Goal: Navigation & Orientation: Find specific page/section

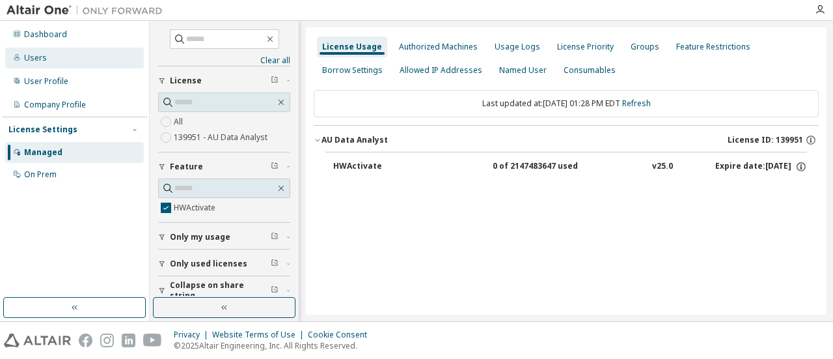
click at [42, 57] on div "Users" at bounding box center [35, 58] width 23 height 10
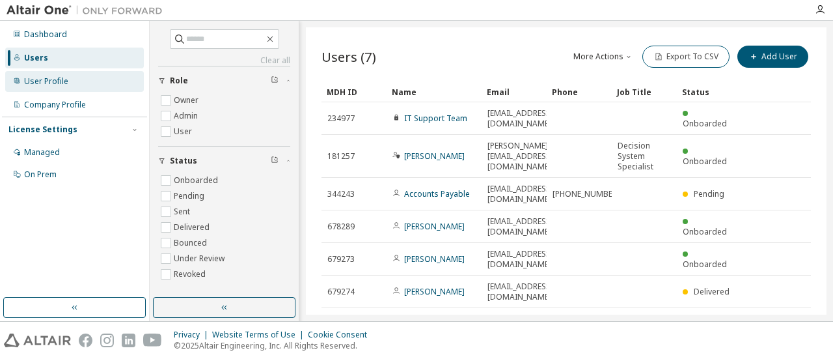
click at [37, 83] on div "User Profile" at bounding box center [46, 81] width 44 height 10
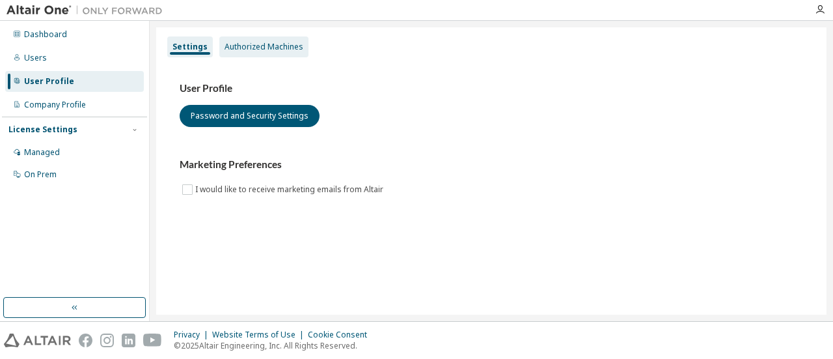
click at [245, 40] on div "Authorized Machines" at bounding box center [263, 46] width 89 height 21
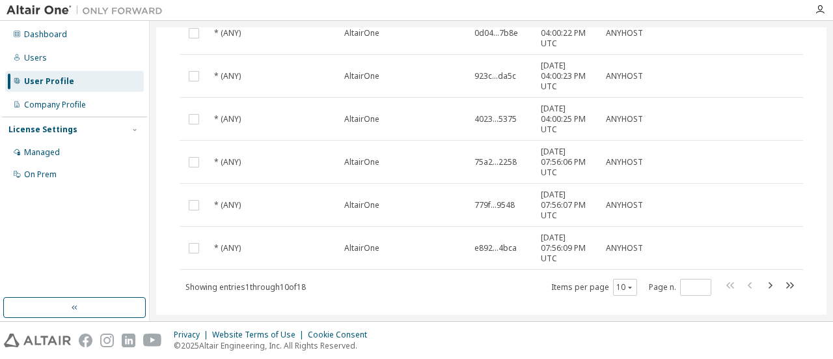
scroll to position [335, 0]
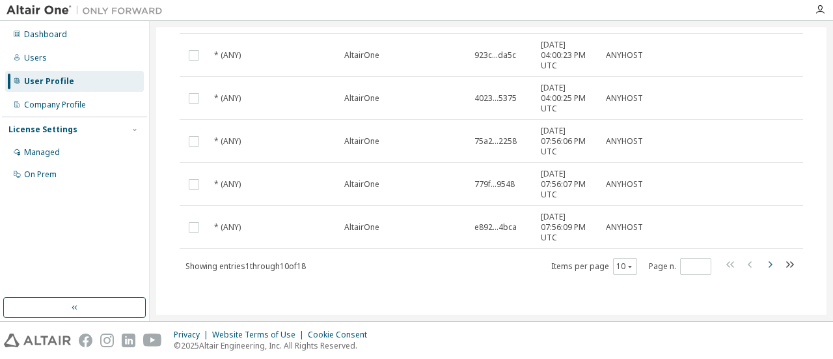
click at [765, 260] on icon "button" at bounding box center [770, 264] width 16 height 16
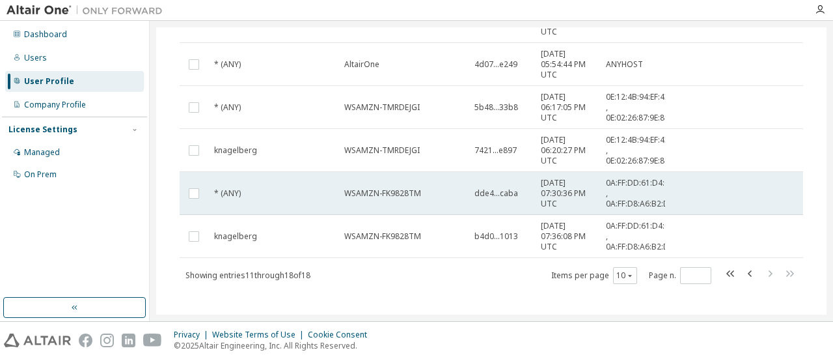
scroll to position [241, 0]
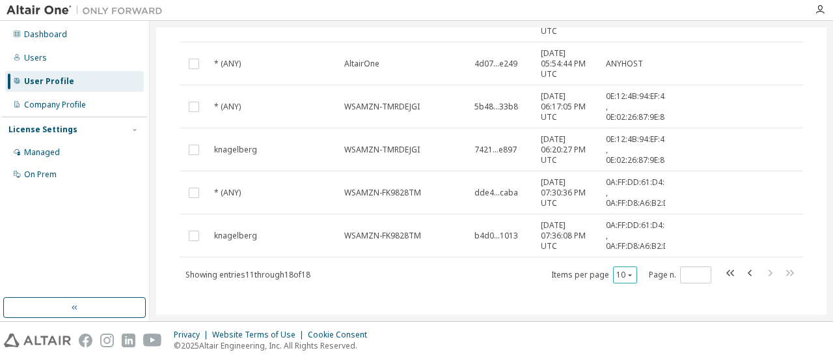
click at [628, 274] on icon "button" at bounding box center [630, 275] width 4 height 2
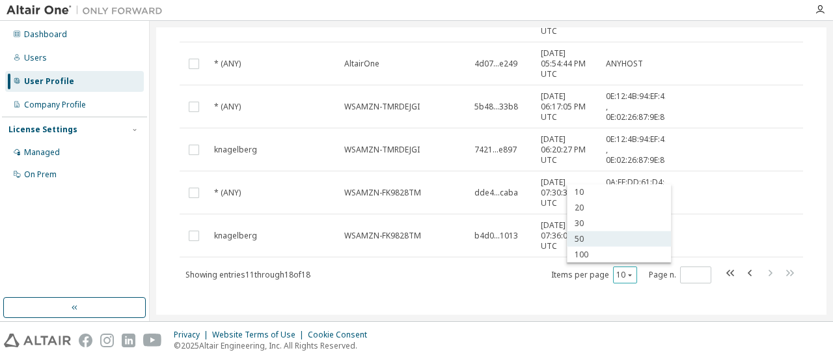
click at [591, 245] on div "50" at bounding box center [619, 239] width 104 height 16
type input "*"
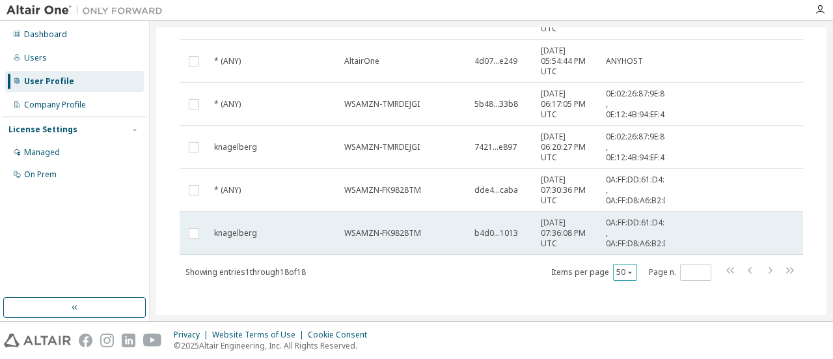
scroll to position [679, 0]
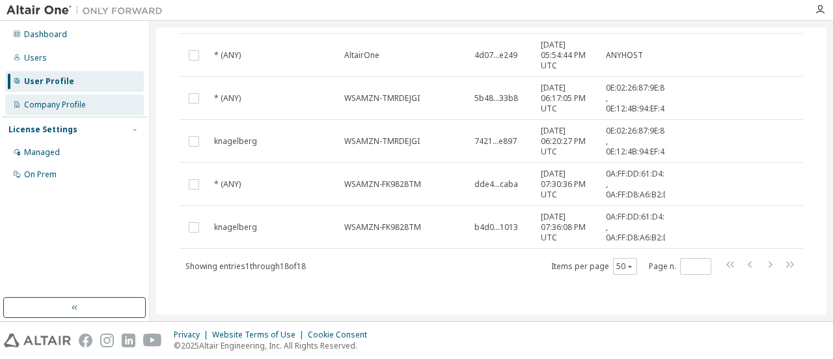
click at [72, 109] on div "Company Profile" at bounding box center [55, 105] width 62 height 10
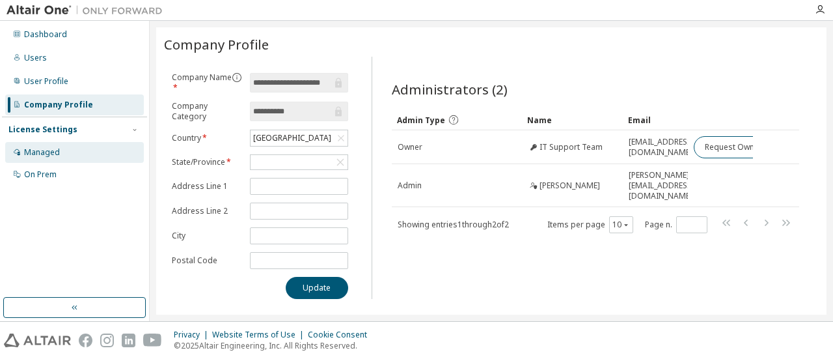
click at [55, 149] on div "Managed" at bounding box center [42, 152] width 36 height 10
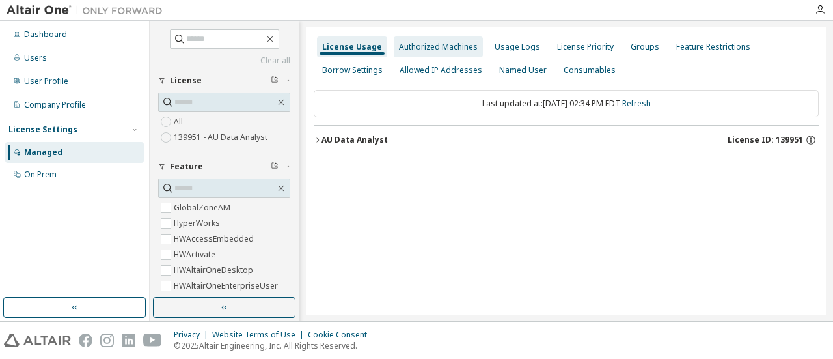
click at [430, 43] on div "Authorized Machines" at bounding box center [438, 47] width 79 height 10
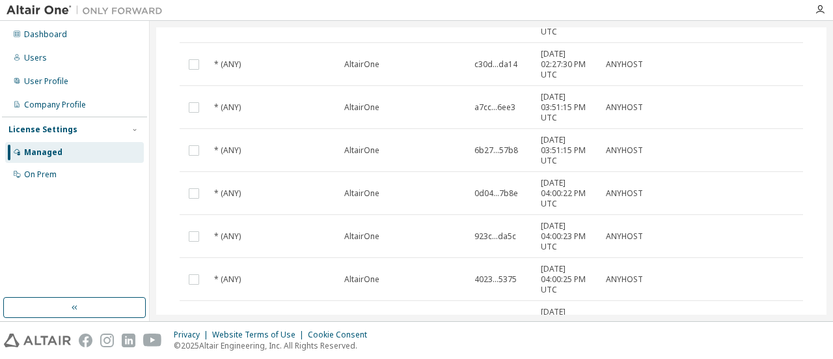
scroll to position [350, 0]
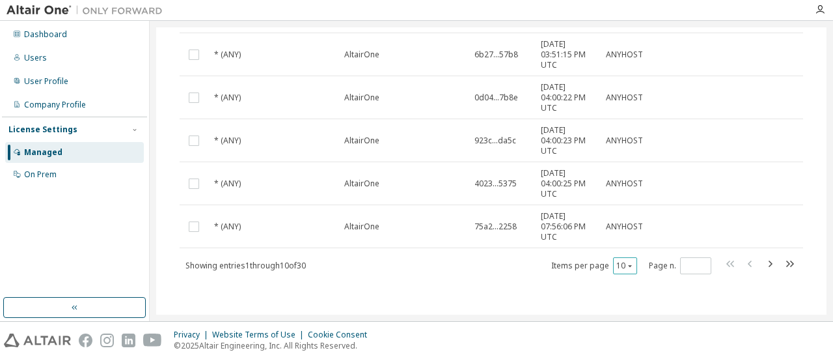
click at [616, 260] on button "10" at bounding box center [625, 265] width 18 height 10
click at [640, 340] on div "100" at bounding box center [659, 343] width 104 height 16
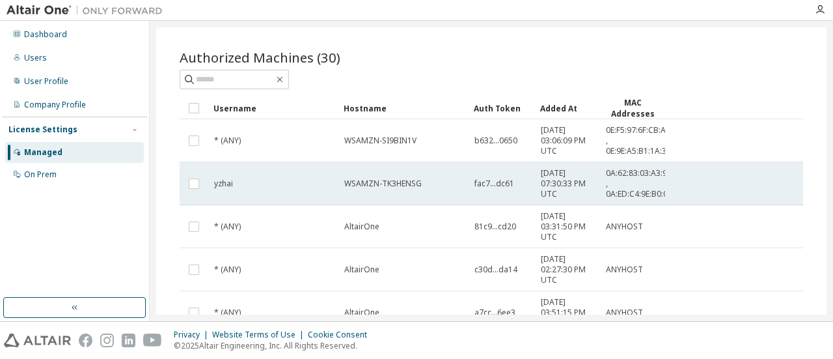
scroll to position [0, 0]
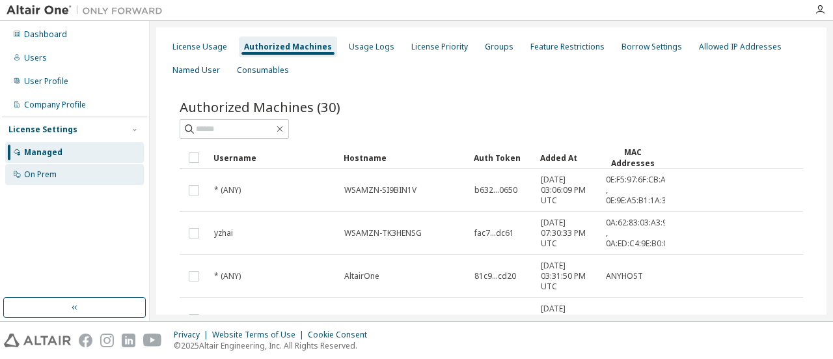
click at [36, 174] on div "On Prem" at bounding box center [40, 174] width 33 height 10
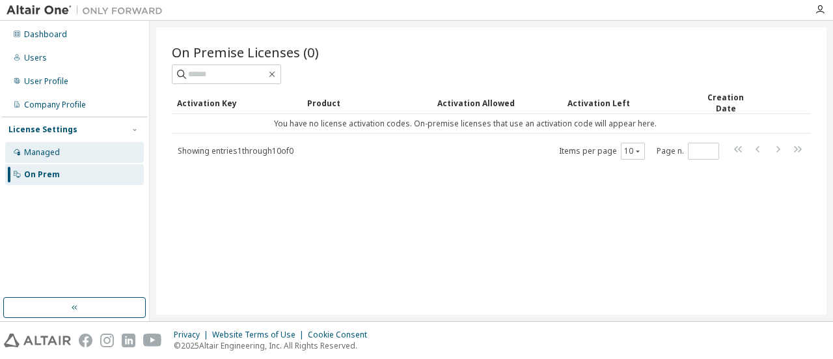
click at [29, 150] on div "Managed" at bounding box center [42, 152] width 36 height 10
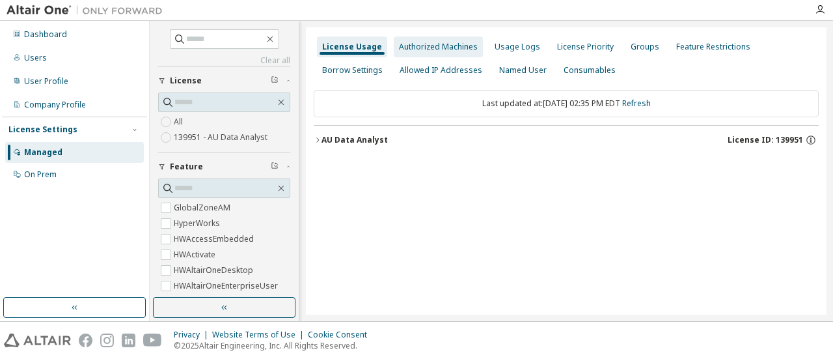
click at [448, 45] on div "Authorized Machines" at bounding box center [438, 47] width 79 height 10
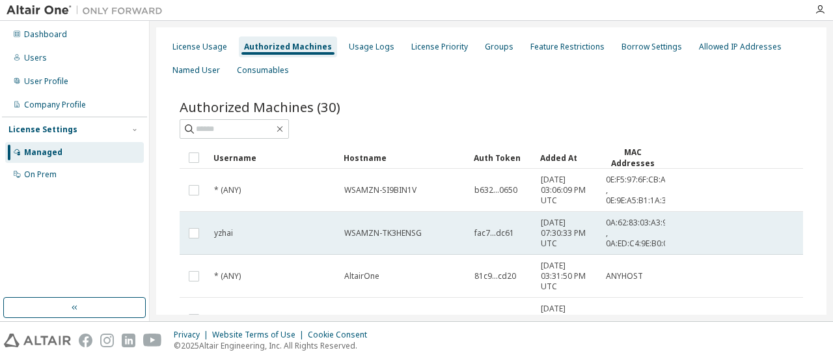
scroll to position [350, 0]
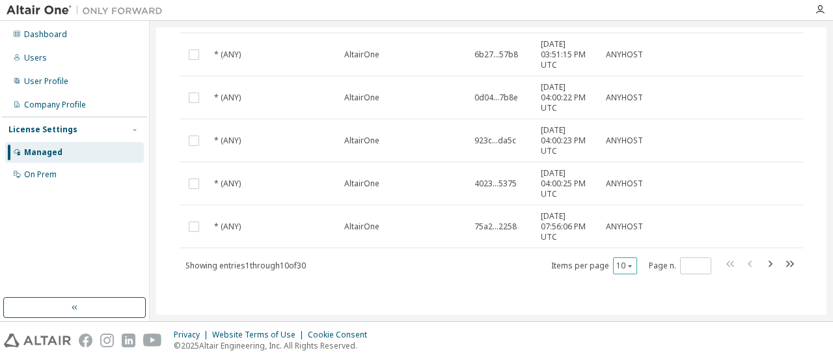
click at [616, 265] on button "10" at bounding box center [625, 265] width 18 height 10
click at [625, 342] on div "100" at bounding box center [659, 343] width 104 height 16
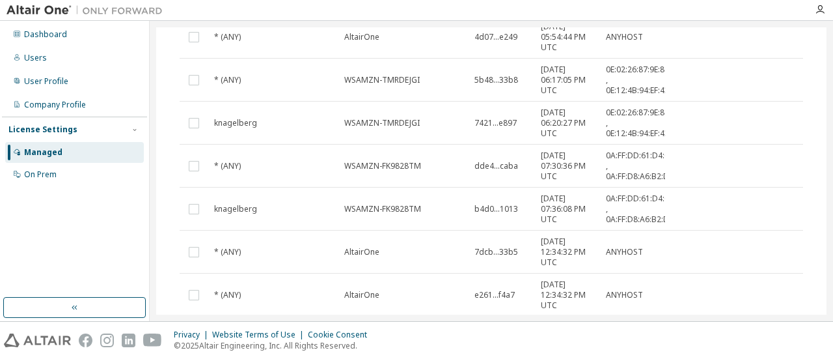
scroll to position [801, 0]
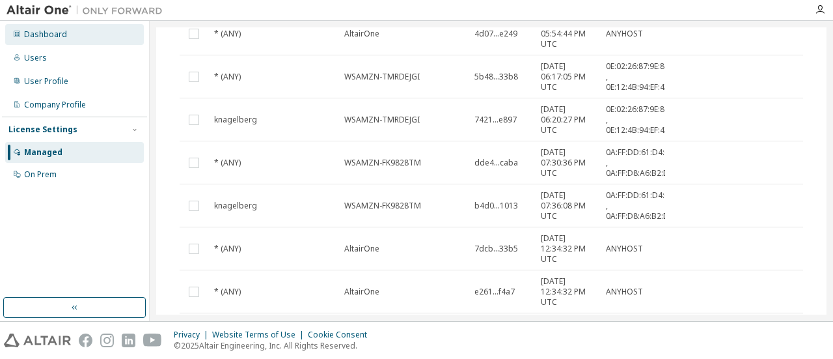
click at [38, 40] on div "Dashboard" at bounding box center [74, 34] width 139 height 21
